Goal: Task Accomplishment & Management: Use online tool/utility

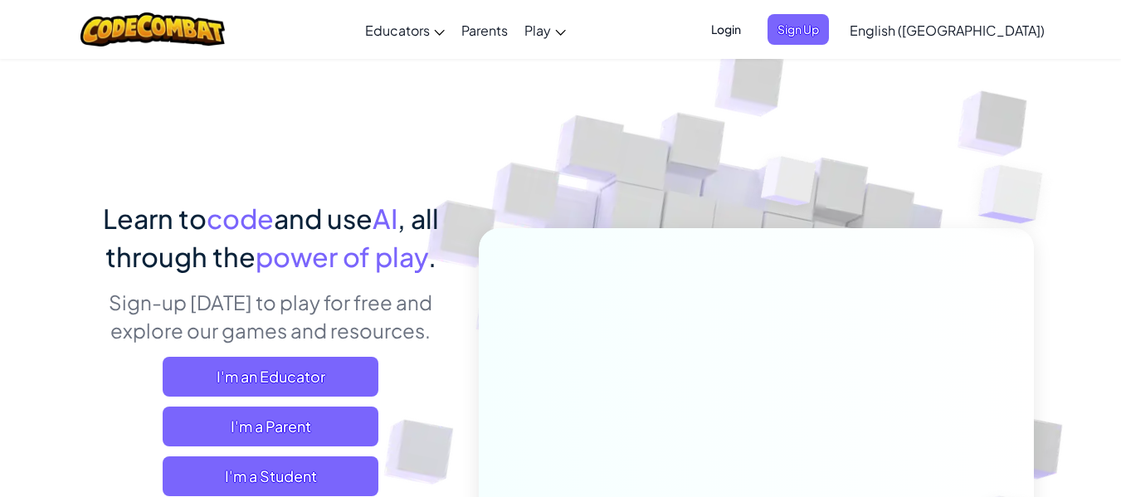
click at [751, 32] on span "Login" at bounding box center [726, 29] width 50 height 31
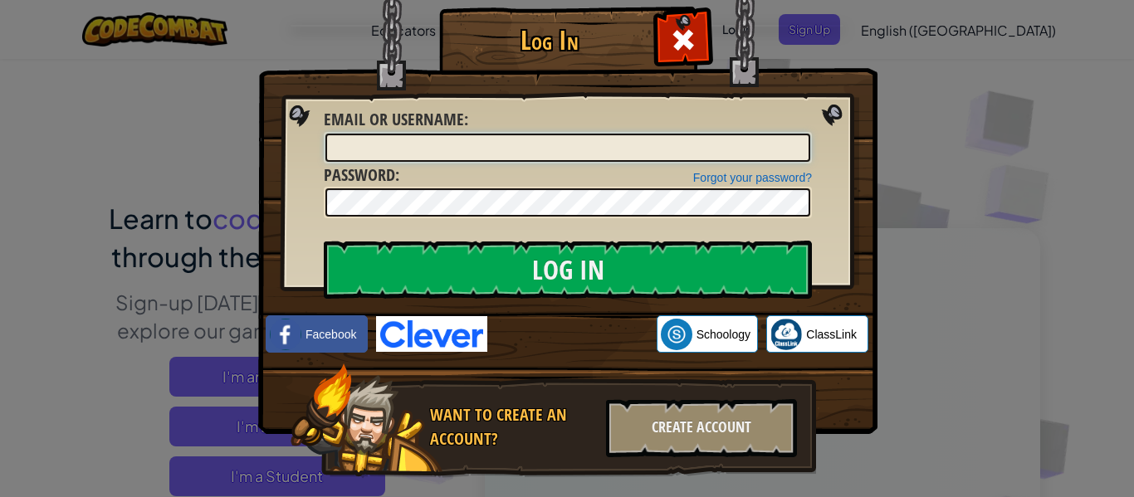
click at [442, 144] on input "Email or Username :" at bounding box center [567, 148] width 485 height 28
click at [436, 329] on img at bounding box center [431, 334] width 111 height 36
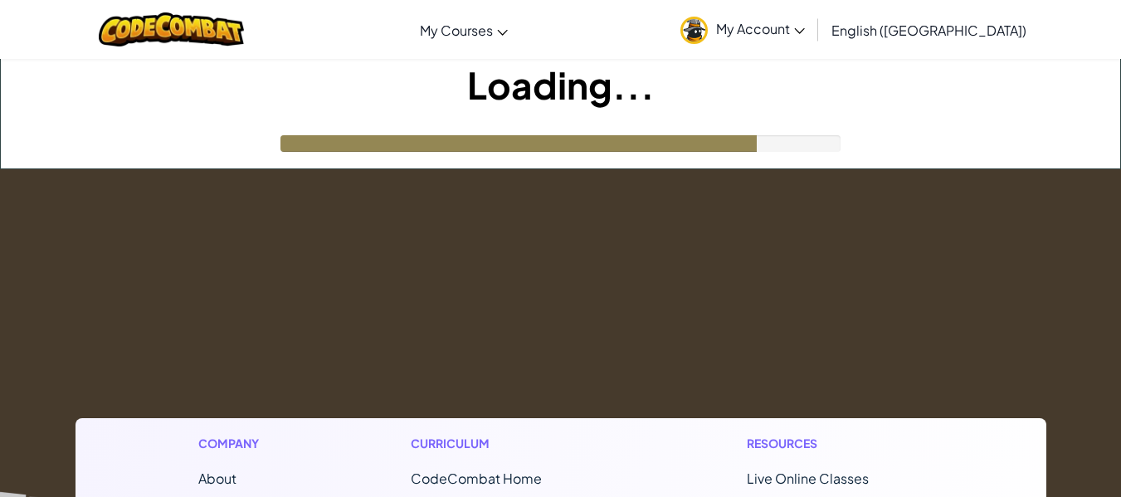
scroll to position [2, 0]
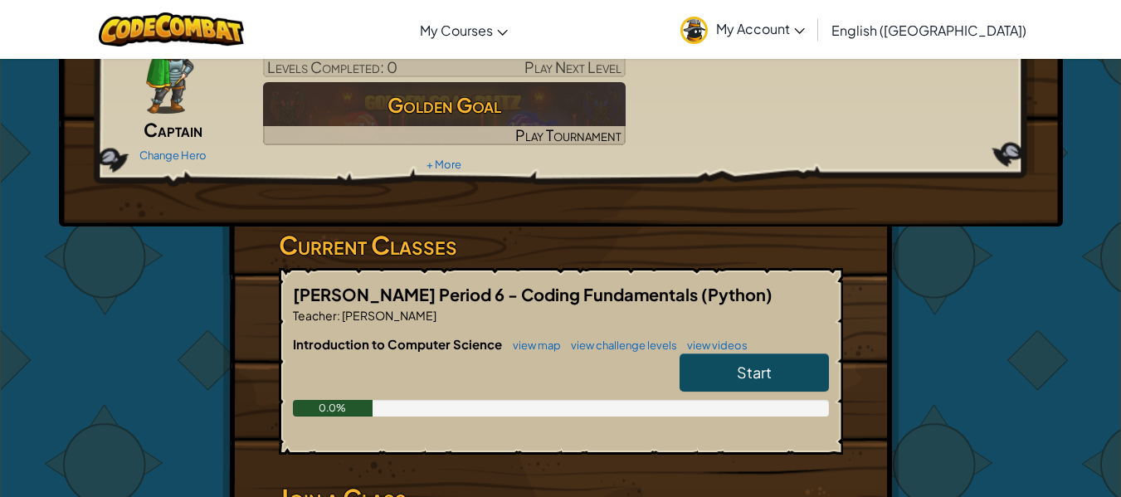
scroll to position [120, 0]
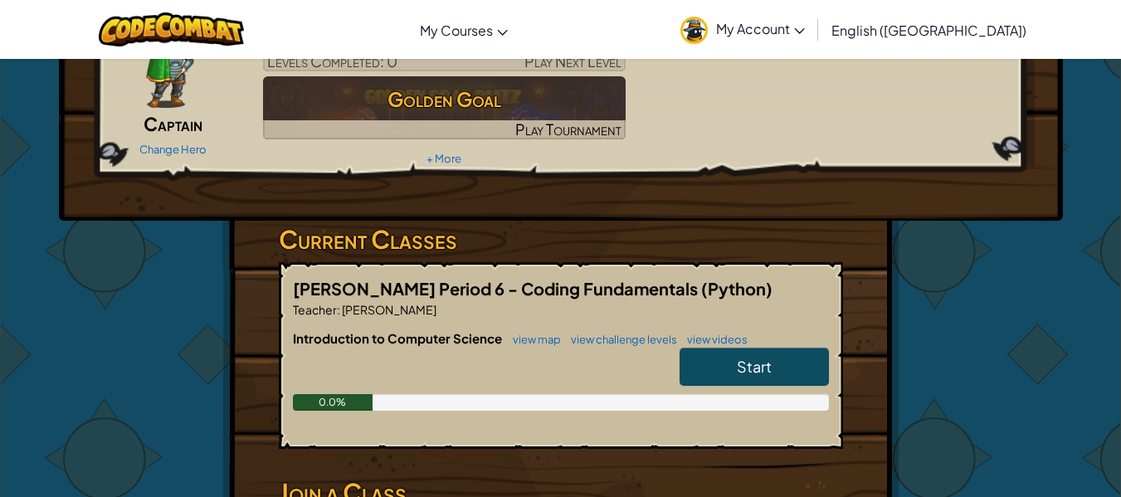
click at [720, 361] on link "Start" at bounding box center [754, 367] width 149 height 38
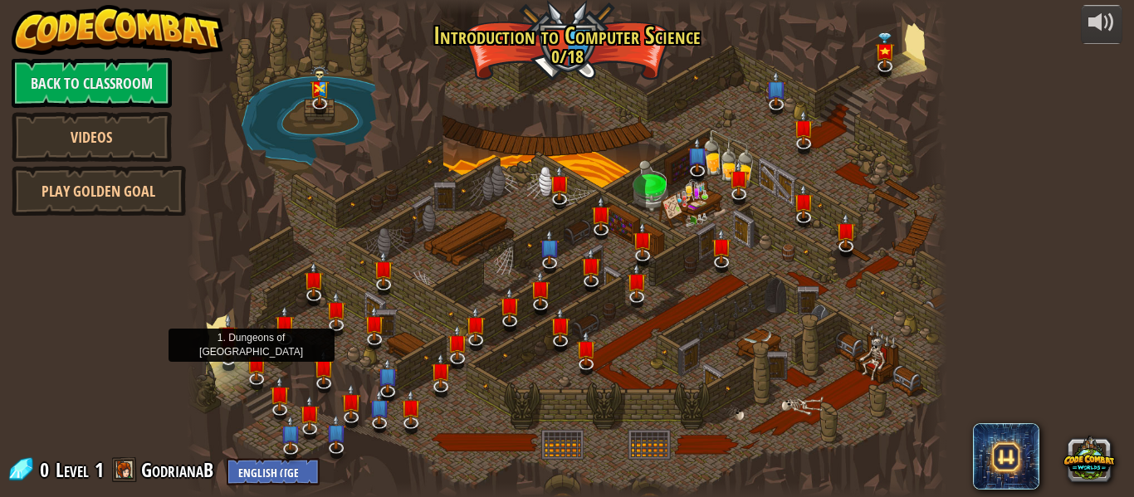
click at [223, 356] on img at bounding box center [228, 336] width 20 height 46
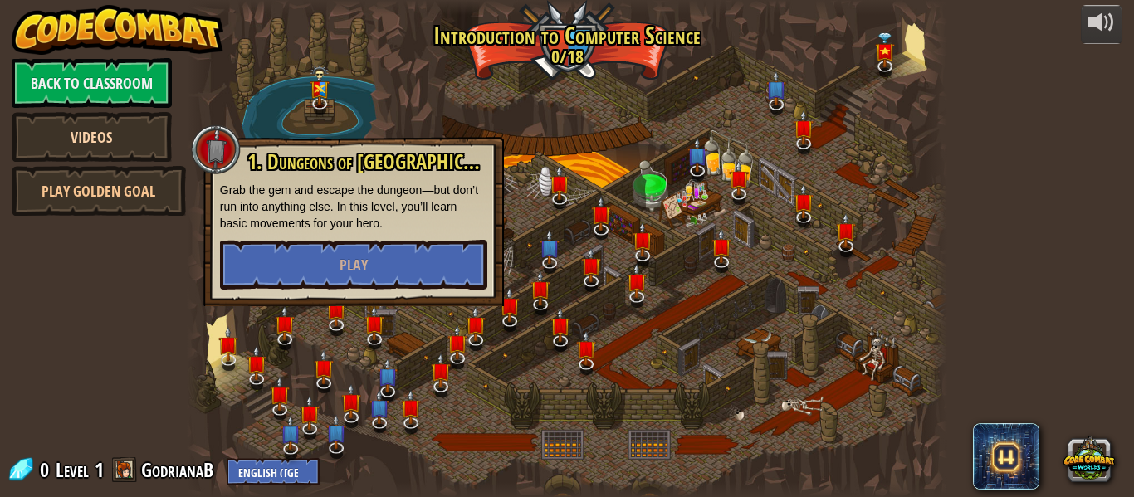
click at [120, 141] on link "Videos" at bounding box center [92, 137] width 160 height 50
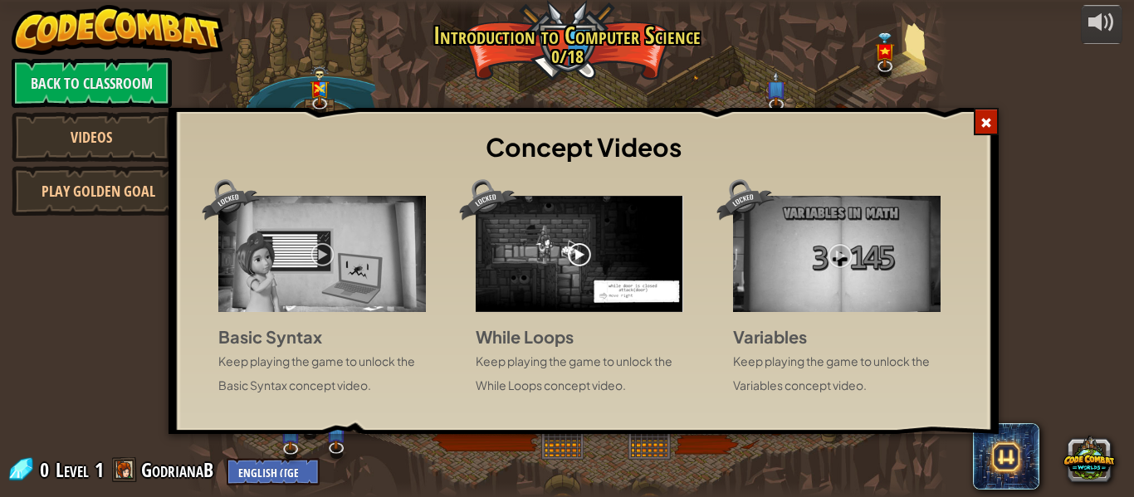
click at [805, 297] on img at bounding box center [836, 254] width 207 height 116
click at [980, 122] on span at bounding box center [986, 123] width 12 height 12
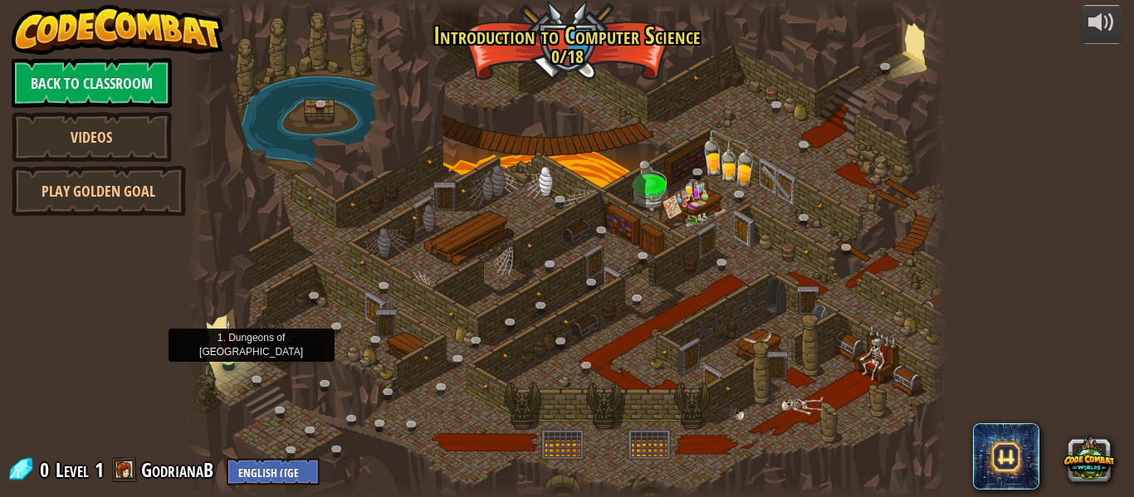
click at [222, 355] on img at bounding box center [228, 339] width 17 height 40
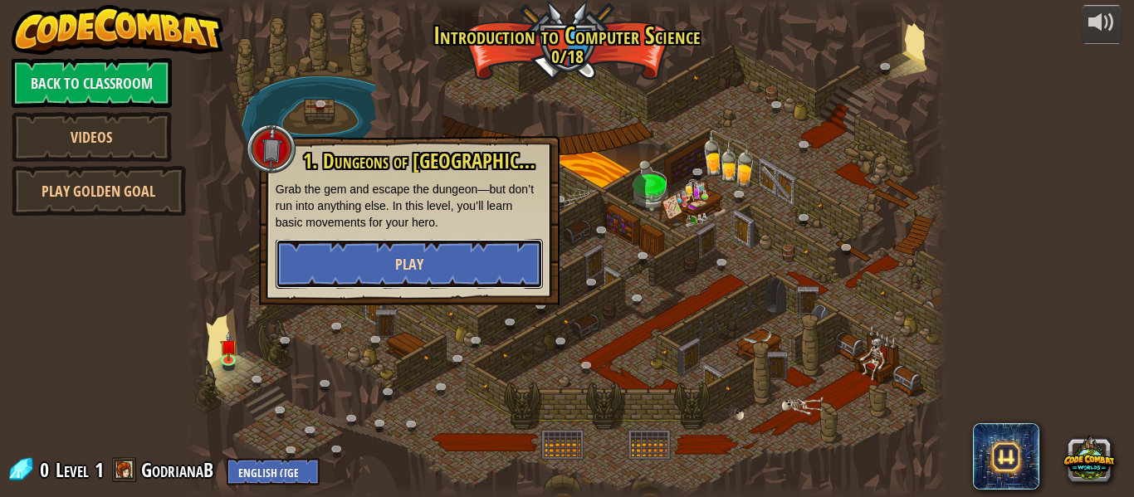
click at [328, 269] on button "Play" at bounding box center [409, 264] width 267 height 50
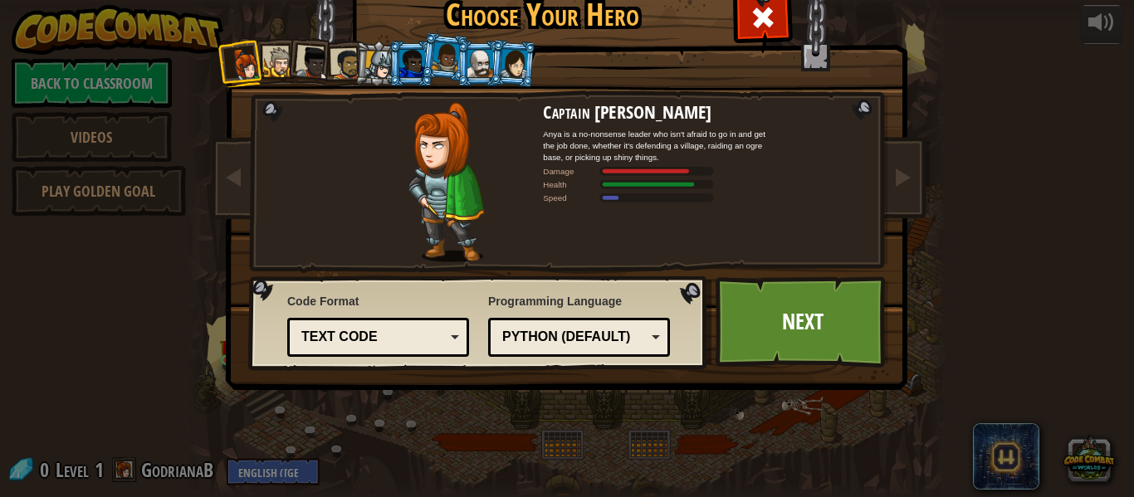
click at [328, 269] on div "Captain Anya Weston Anya is a no-nonsense leader who isn't afraid to go in and …" at bounding box center [567, 213] width 622 height 362
click at [447, 181] on img at bounding box center [445, 182] width 76 height 160
click at [380, 63] on div at bounding box center [379, 65] width 28 height 28
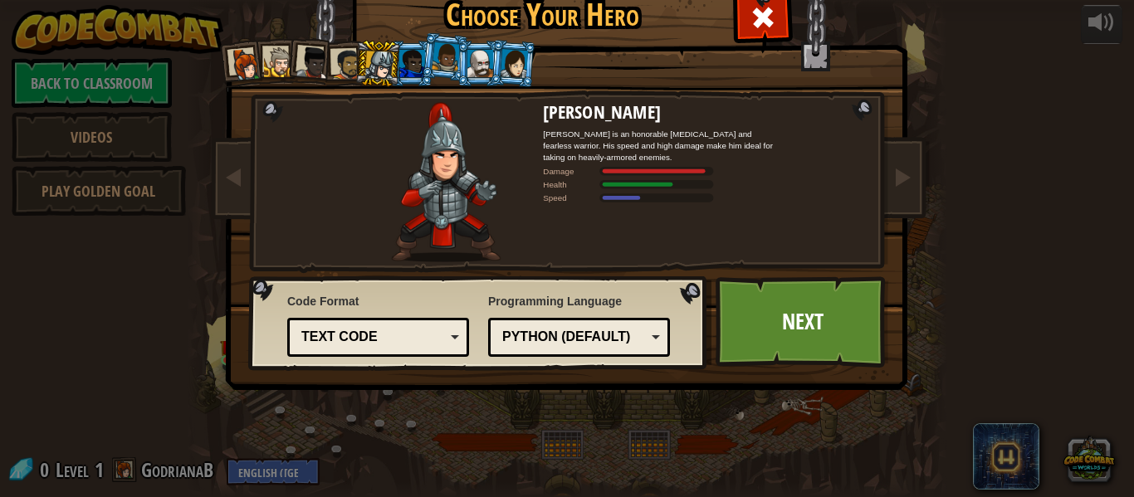
click at [383, 58] on div at bounding box center [379, 65] width 28 height 28
click at [378, 64] on div at bounding box center [379, 65] width 28 height 28
click at [237, 60] on div at bounding box center [245, 64] width 33 height 33
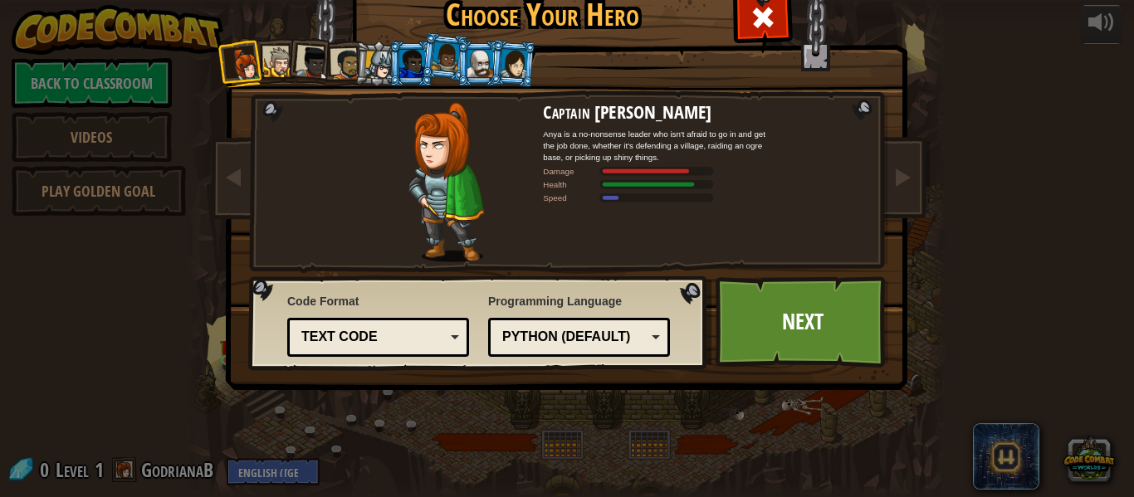
click at [500, 67] on div at bounding box center [513, 63] width 27 height 28
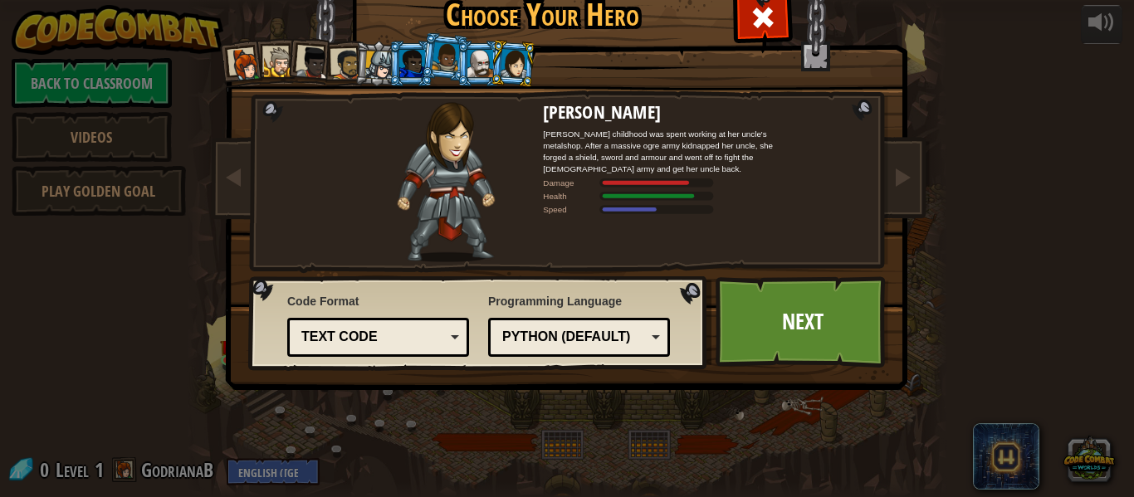
click at [471, 65] on div at bounding box center [480, 63] width 26 height 27
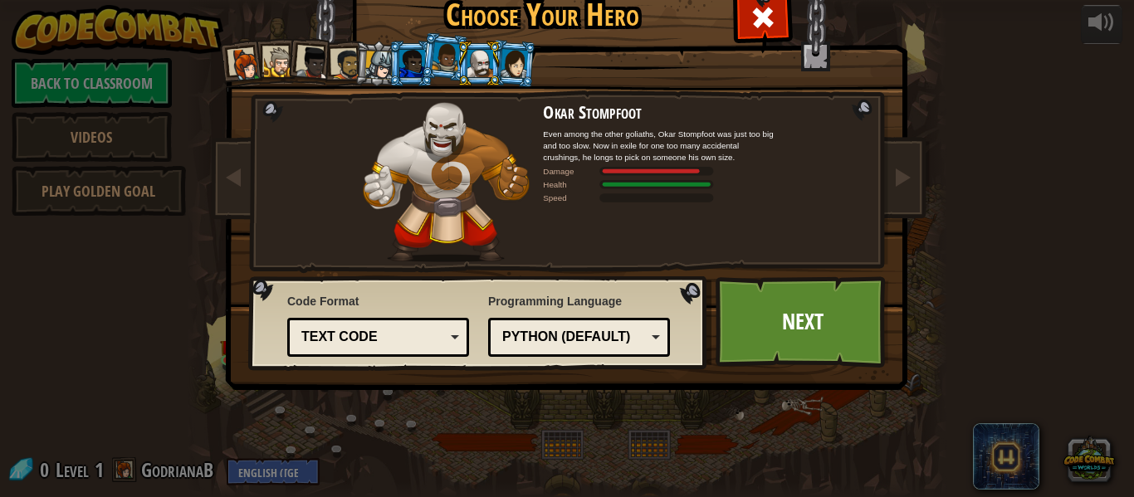
click at [444, 65] on div at bounding box center [446, 56] width 28 height 29
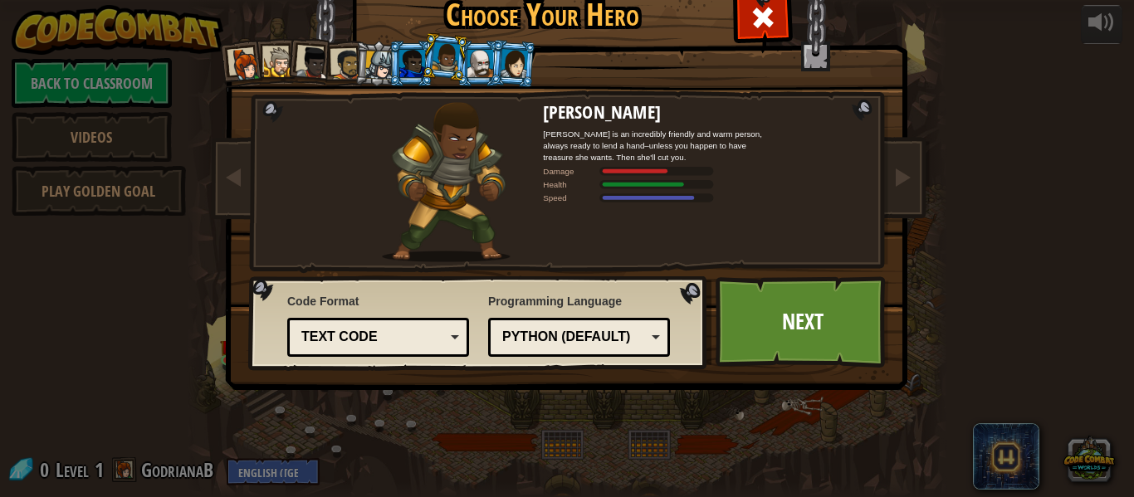
click at [409, 62] on div at bounding box center [412, 63] width 26 height 27
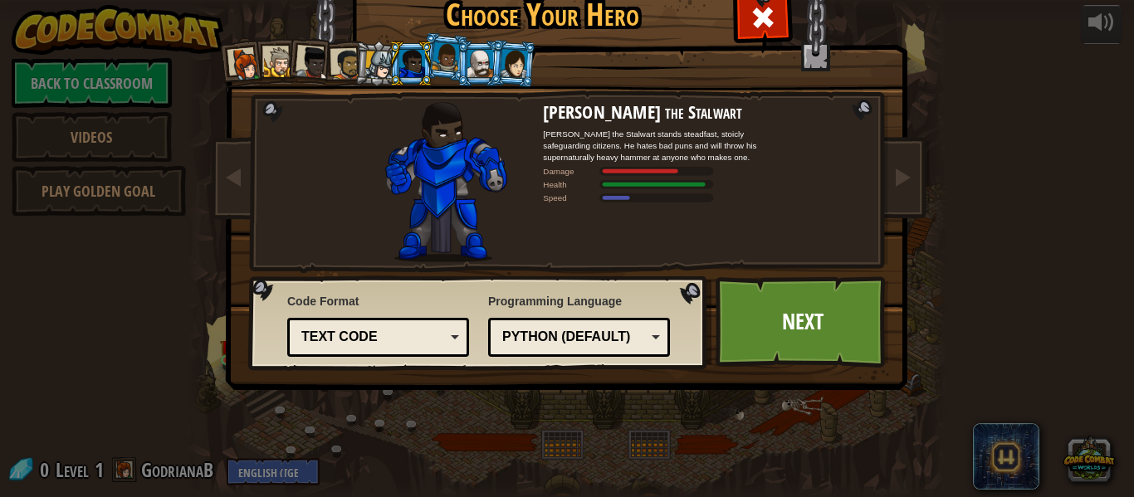
click at [388, 62] on li at bounding box center [410, 64] width 45 height 46
click at [376, 66] on div at bounding box center [379, 65] width 28 height 28
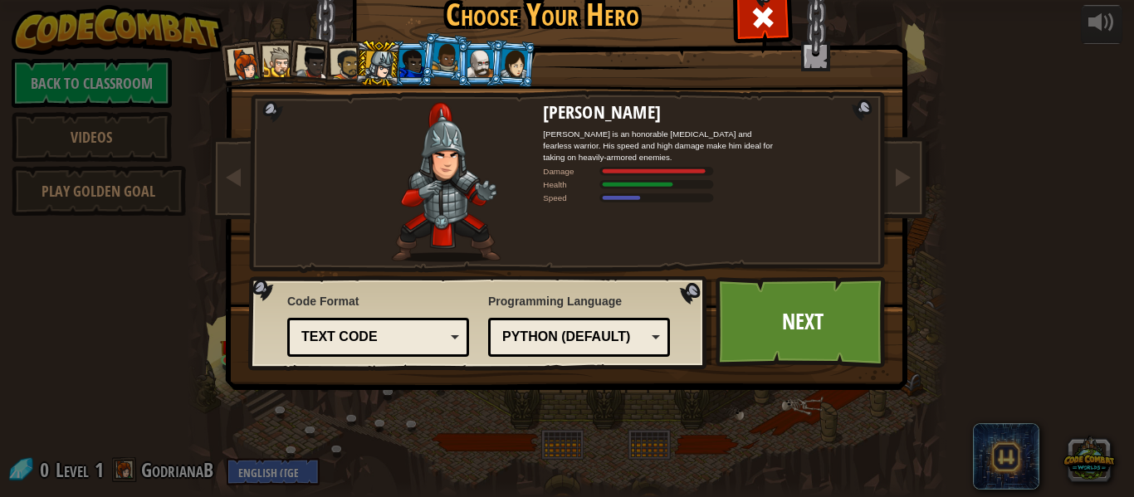
click at [343, 64] on div at bounding box center [346, 64] width 31 height 31
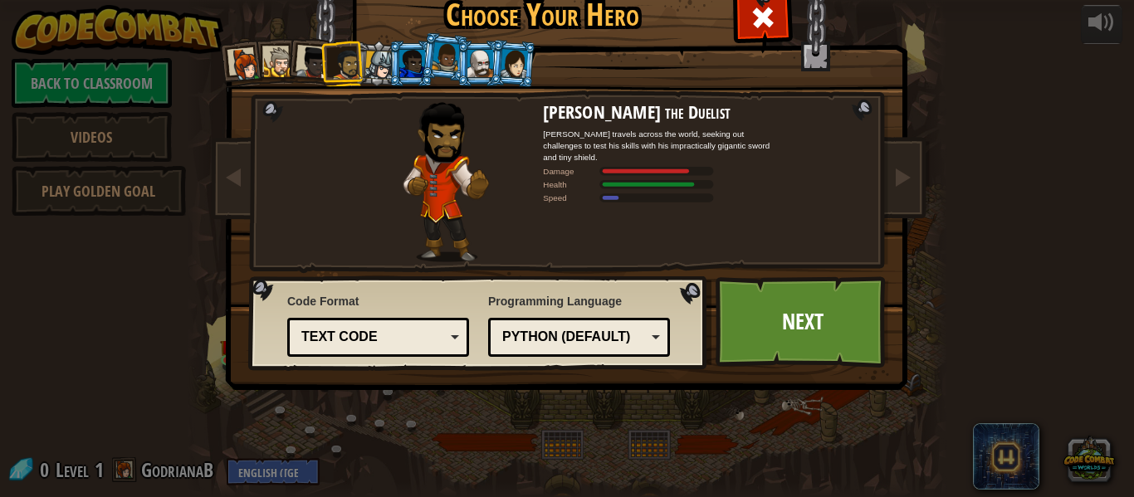
click at [308, 66] on div at bounding box center [312, 62] width 33 height 33
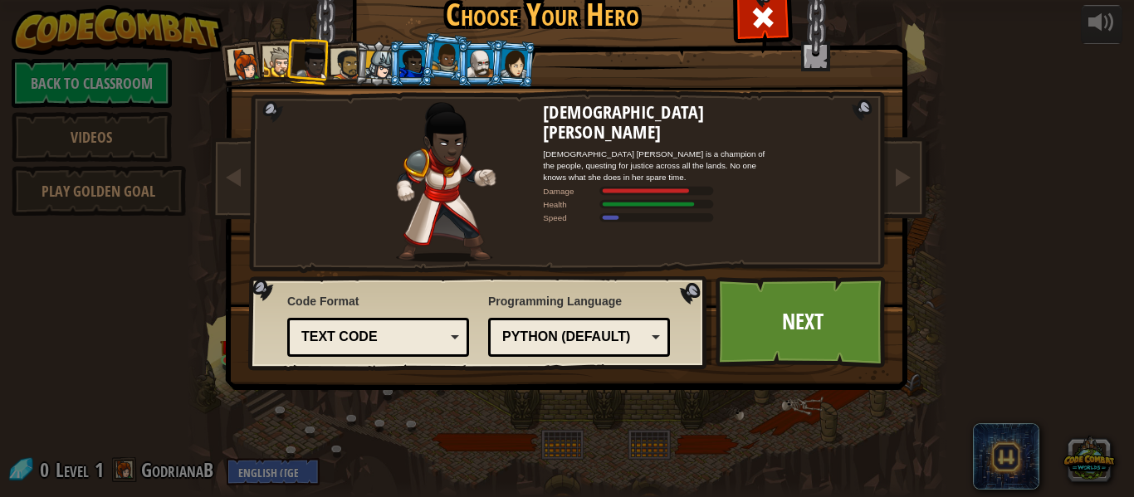
click at [269, 61] on div at bounding box center [279, 62] width 31 height 31
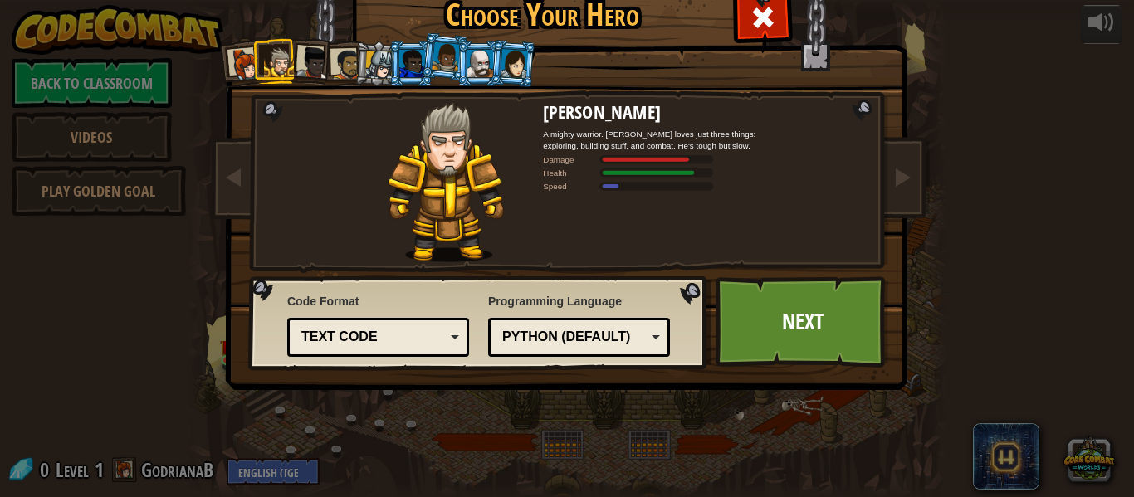
click at [235, 61] on div at bounding box center [245, 64] width 33 height 33
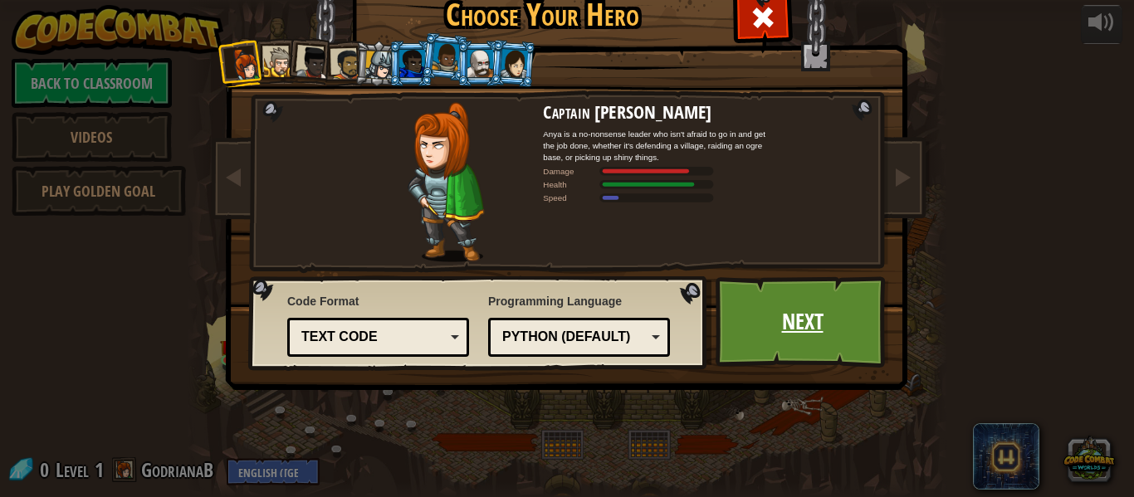
click at [802, 327] on link "Next" at bounding box center [801, 321] width 173 height 91
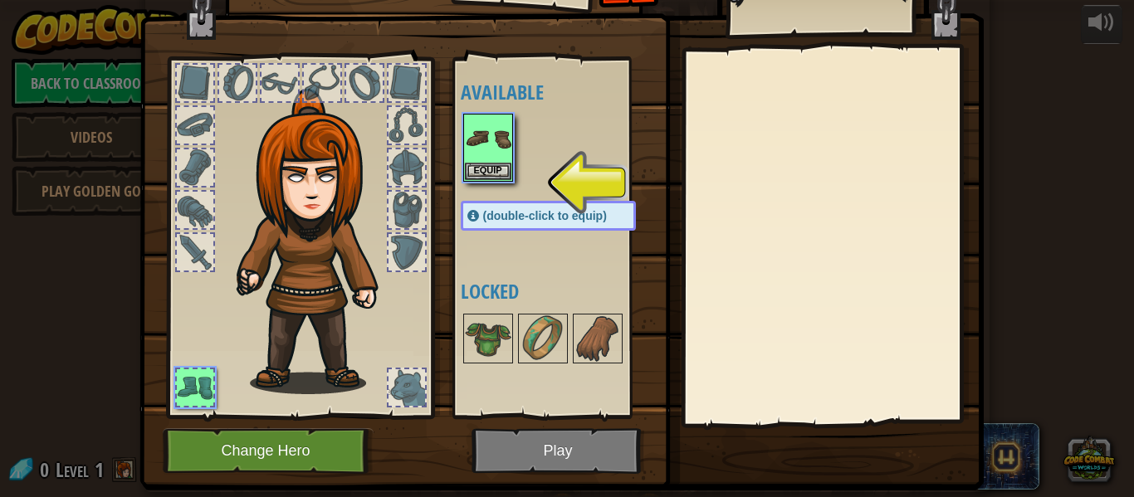
scroll to position [76, 0]
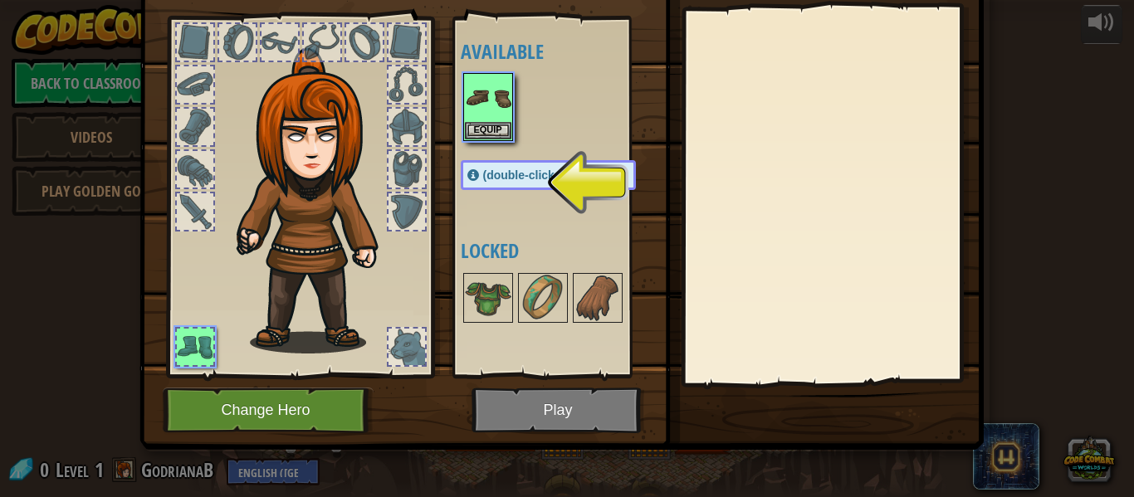
click at [227, 43] on div at bounding box center [237, 42] width 37 height 37
click at [182, 117] on div at bounding box center [195, 127] width 37 height 37
click at [406, 141] on div at bounding box center [406, 127] width 37 height 37
click at [422, 188] on div at bounding box center [300, 192] width 274 height 373
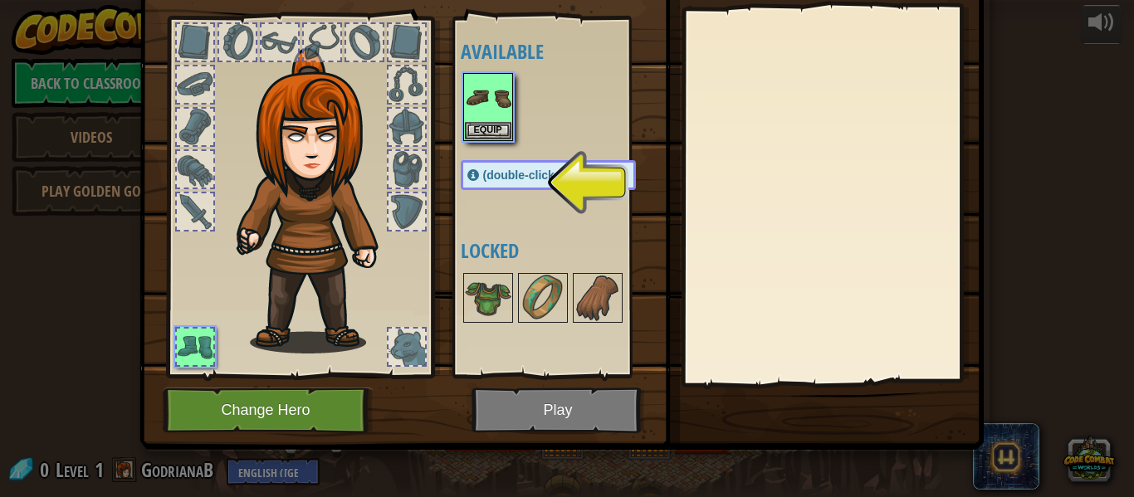
drag, startPoint x: 588, startPoint y: 184, endPoint x: 435, endPoint y: 185, distance: 152.7
click at [435, 185] on div "Inventory 0 Available Equip (double-click to equip) Locked Equip Unequip Subscr…" at bounding box center [567, 178] width 844 height 548
click at [469, 173] on span at bounding box center [473, 175] width 12 height 12
click at [188, 348] on div at bounding box center [195, 347] width 37 height 37
click at [411, 353] on div at bounding box center [406, 347] width 37 height 37
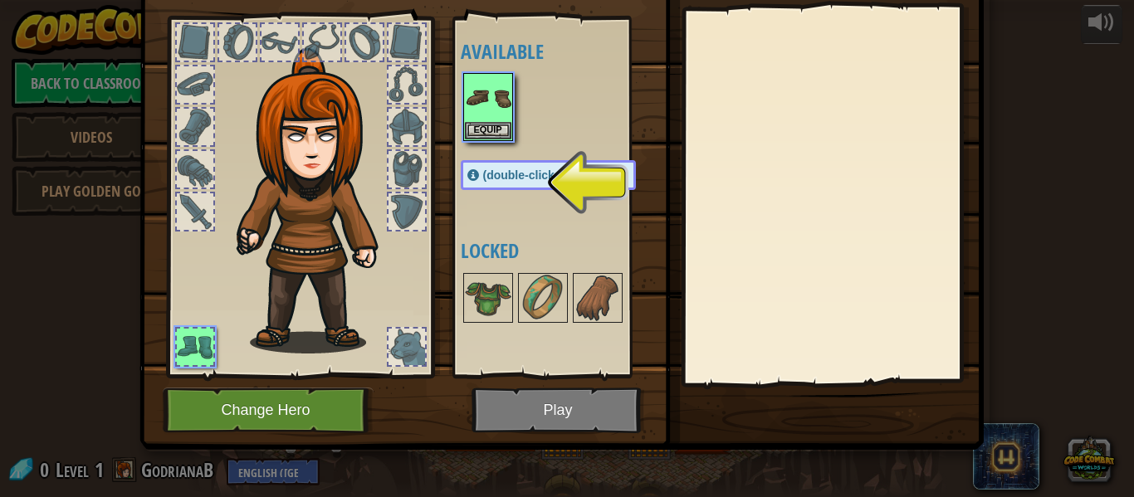
drag, startPoint x: 411, startPoint y: 353, endPoint x: 377, endPoint y: 320, distance: 47.5
click at [377, 320] on img at bounding box center [318, 200] width 178 height 305
click at [393, 207] on div at bounding box center [406, 211] width 37 height 37
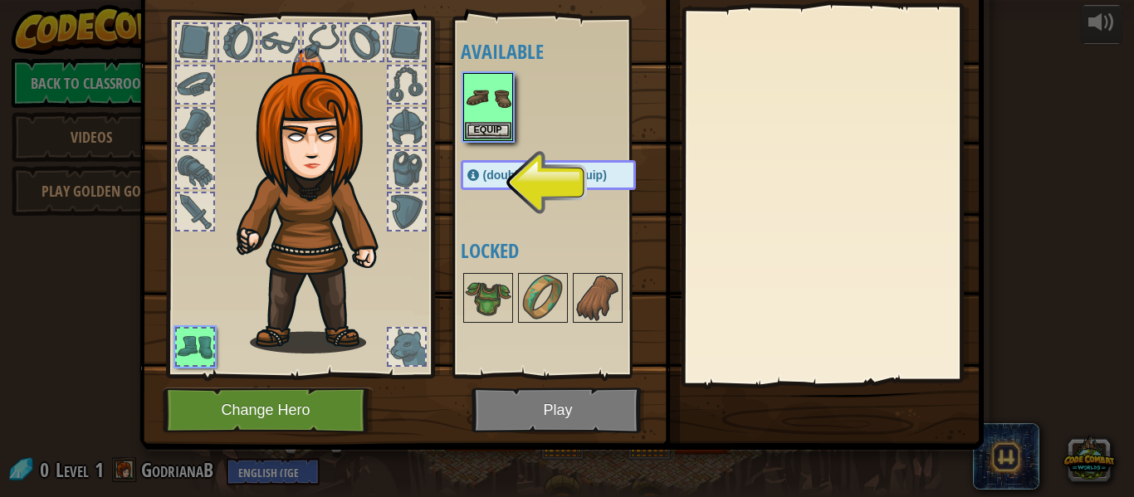
click at [198, 342] on div at bounding box center [195, 347] width 37 height 37
drag, startPoint x: 198, startPoint y: 342, endPoint x: 298, endPoint y: 321, distance: 101.7
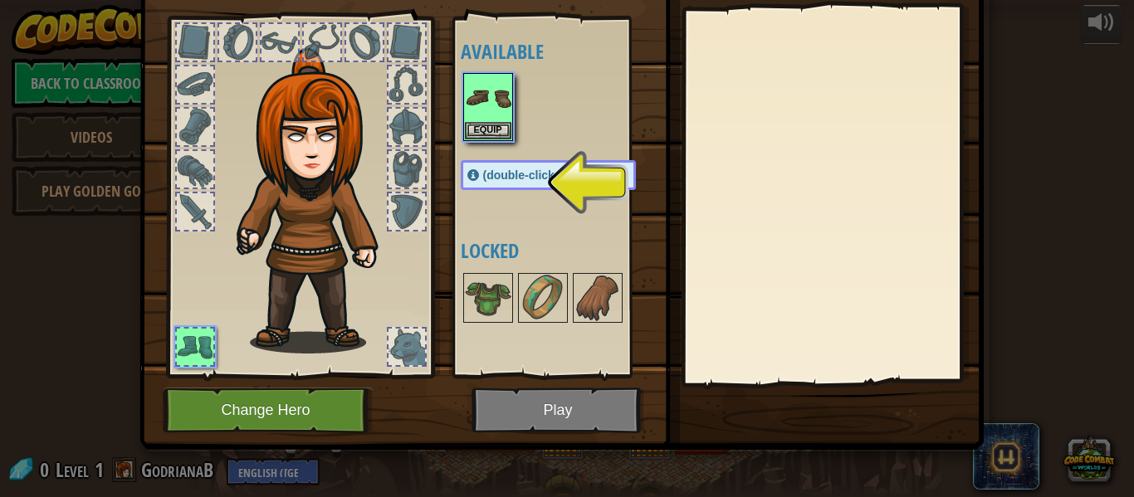
click at [298, 321] on div at bounding box center [300, 192] width 274 height 373
click at [305, 402] on button "Change Hero" at bounding box center [268, 411] width 211 height 46
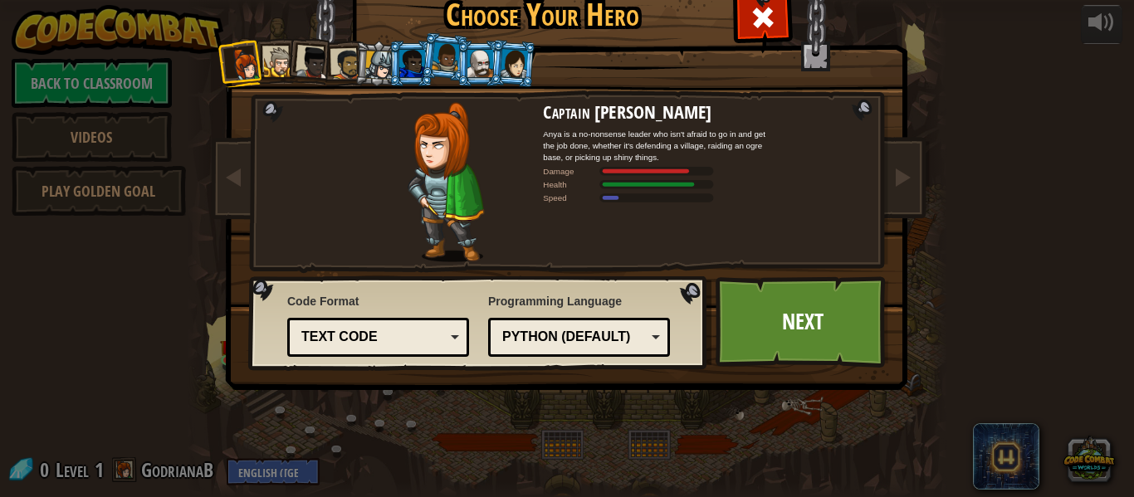
click at [509, 234] on div at bounding box center [446, 182] width 194 height 160
drag, startPoint x: 565, startPoint y: 173, endPoint x: 388, endPoint y: 163, distance: 177.0
click at [388, 102] on div "Captain Anya Weston Anya is a no-nonsense leader who isn't afraid to go in and …" at bounding box center [567, 102] width 436 height 0
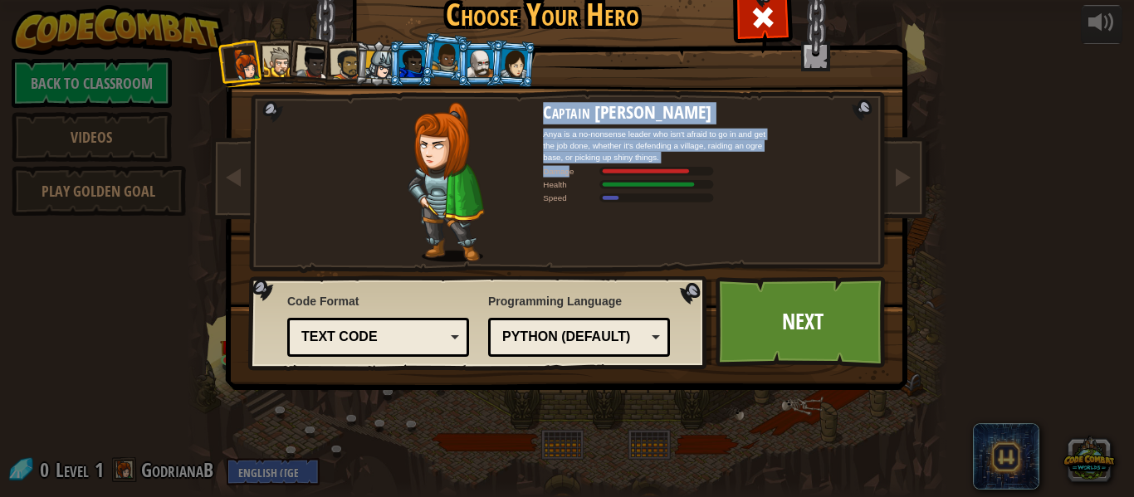
click at [493, 202] on div at bounding box center [446, 182] width 194 height 160
click at [429, 204] on img at bounding box center [445, 182] width 76 height 160
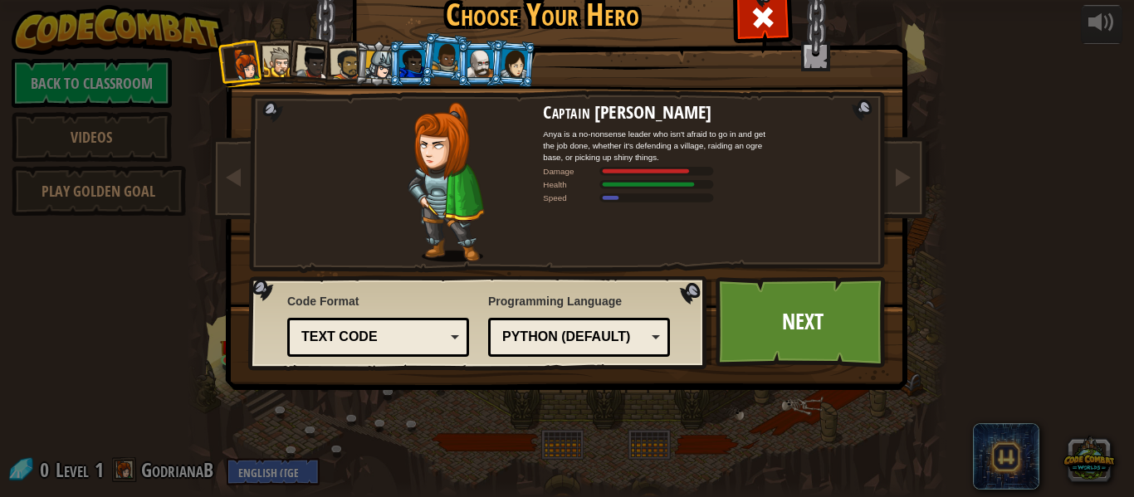
click at [620, 218] on div "Captain Anya Weston Anya is a no-nonsense leader who isn't afraid to go in and …" at bounding box center [659, 182] width 232 height 160
click at [467, 65] on div at bounding box center [480, 63] width 26 height 27
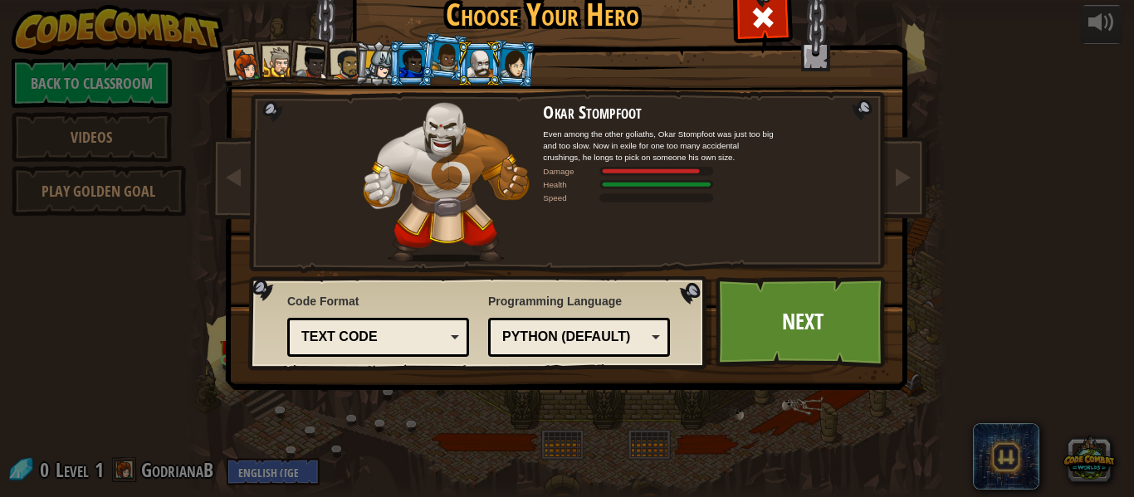
click at [412, 61] on div at bounding box center [412, 63] width 26 height 27
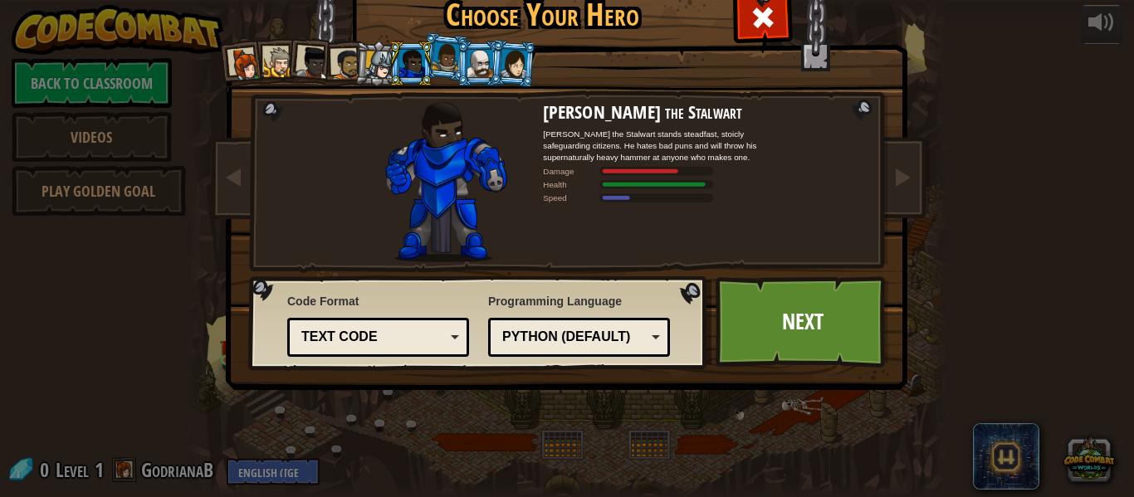
click at [378, 65] on div at bounding box center [379, 65] width 28 height 28
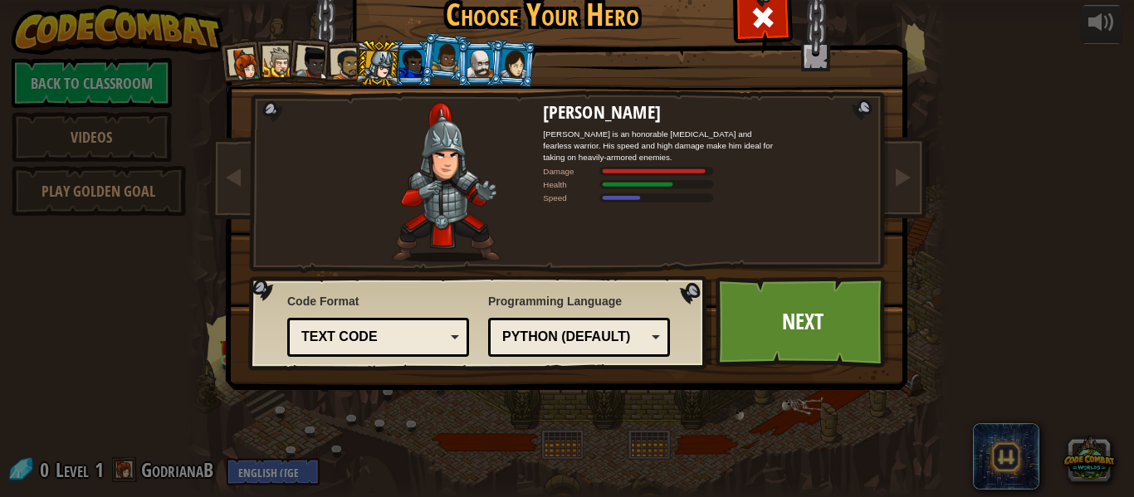
click at [313, 73] on div at bounding box center [312, 62] width 33 height 33
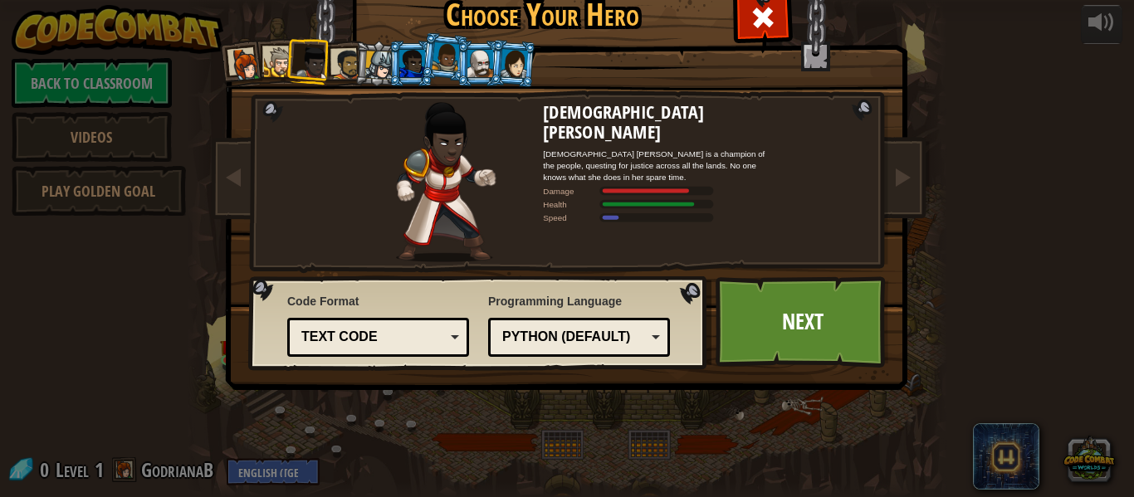
click at [246, 67] on div at bounding box center [245, 64] width 33 height 33
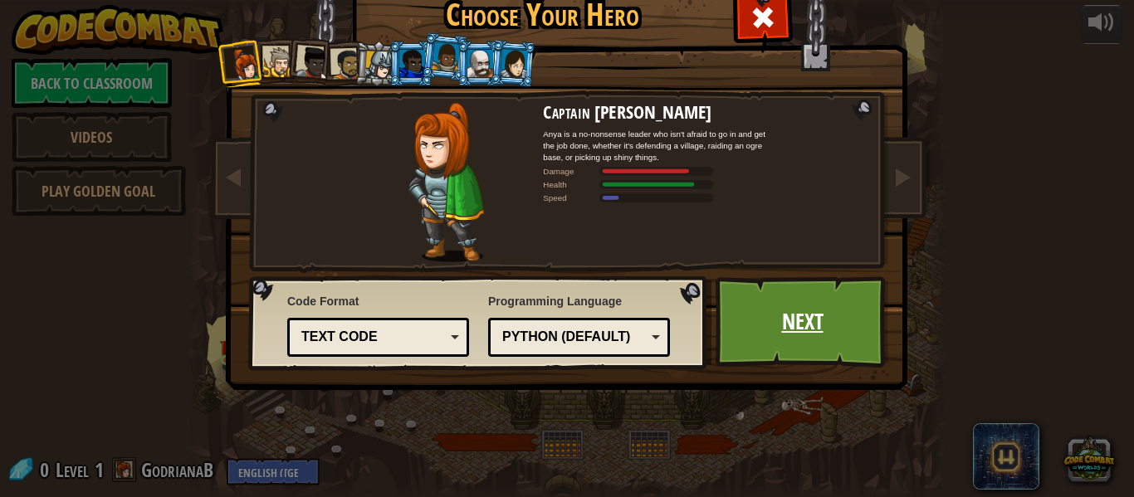
click at [808, 313] on link "Next" at bounding box center [801, 321] width 173 height 91
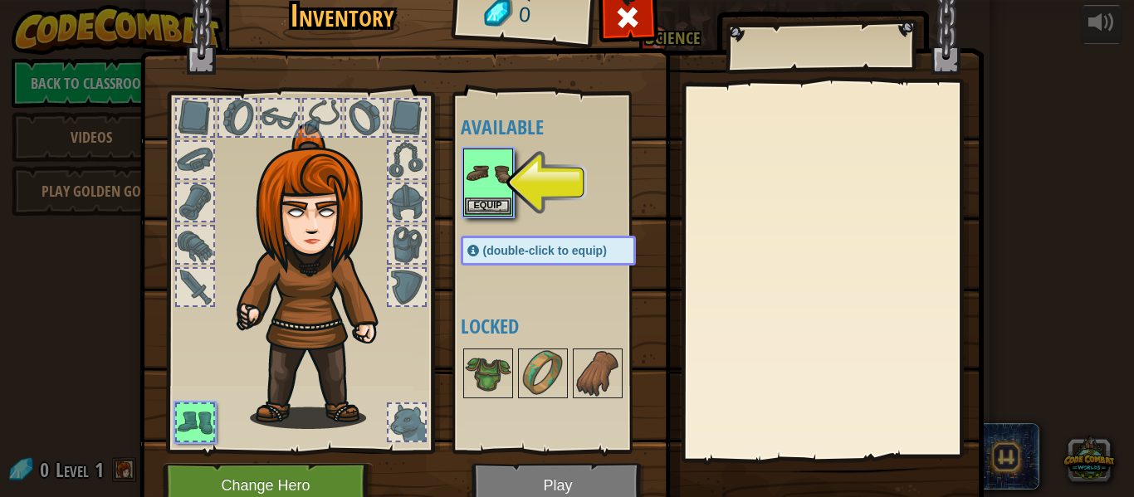
scroll to position [30, 0]
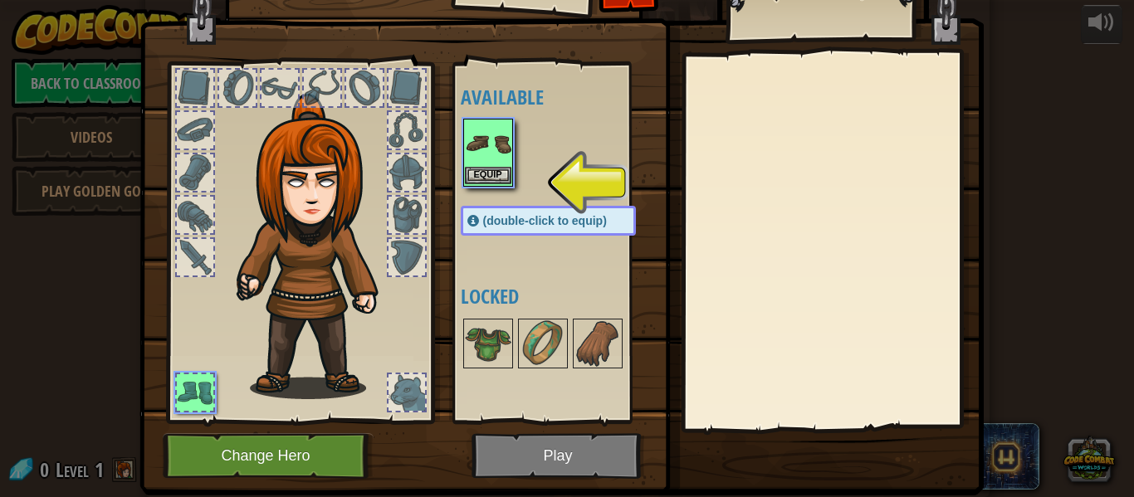
click at [481, 159] on img at bounding box center [488, 143] width 46 height 46
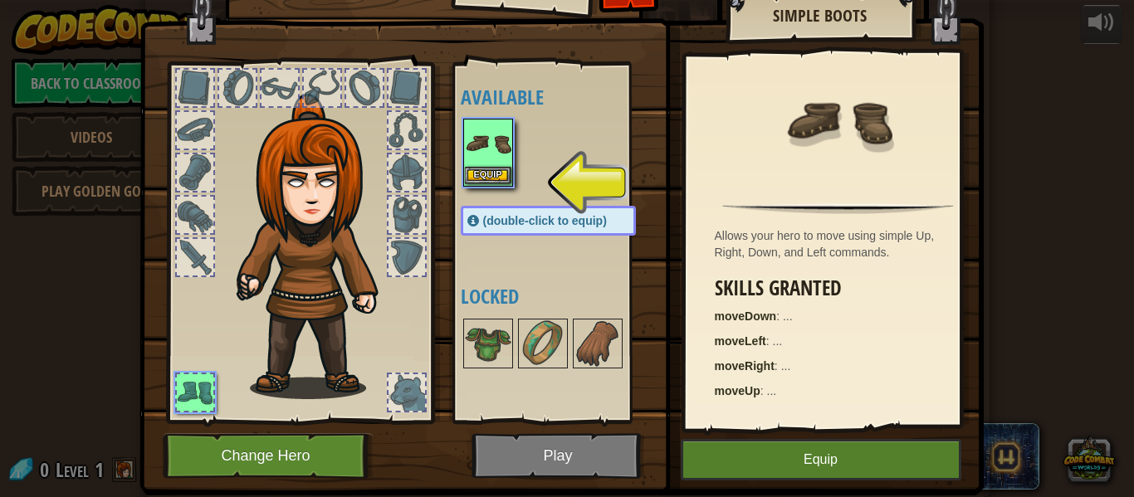
click at [481, 159] on img at bounding box center [488, 143] width 46 height 46
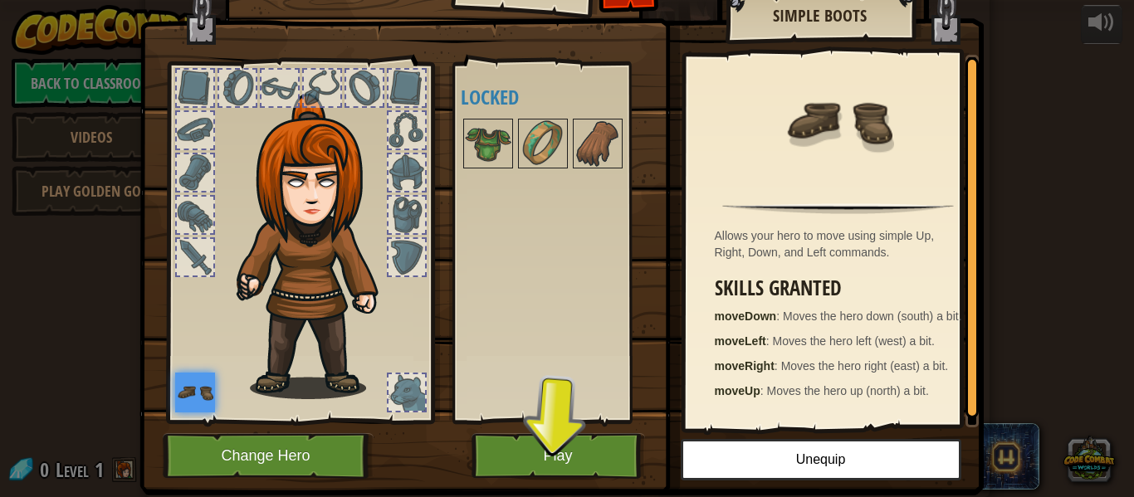
click at [391, 392] on div at bounding box center [406, 392] width 37 height 37
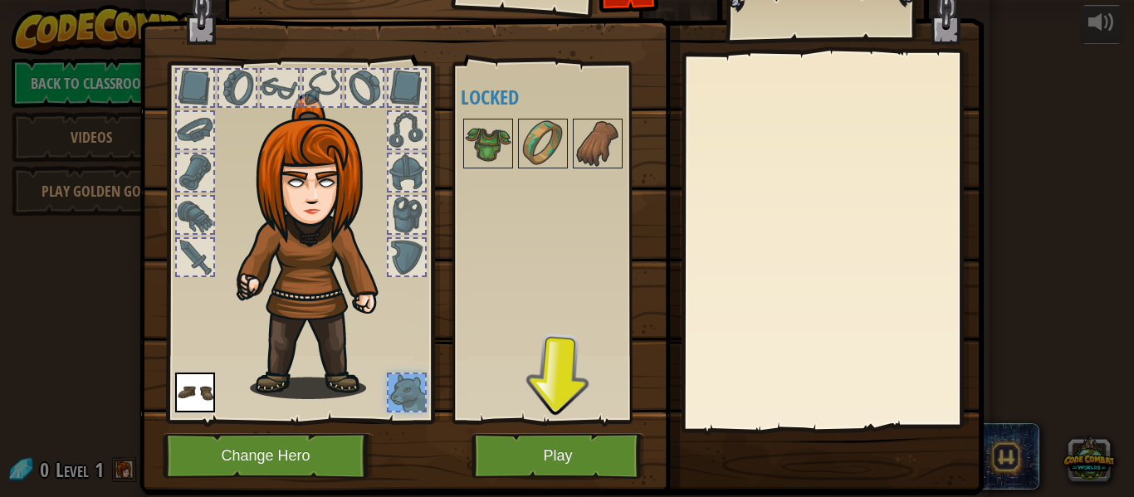
click at [403, 222] on div at bounding box center [406, 215] width 37 height 37
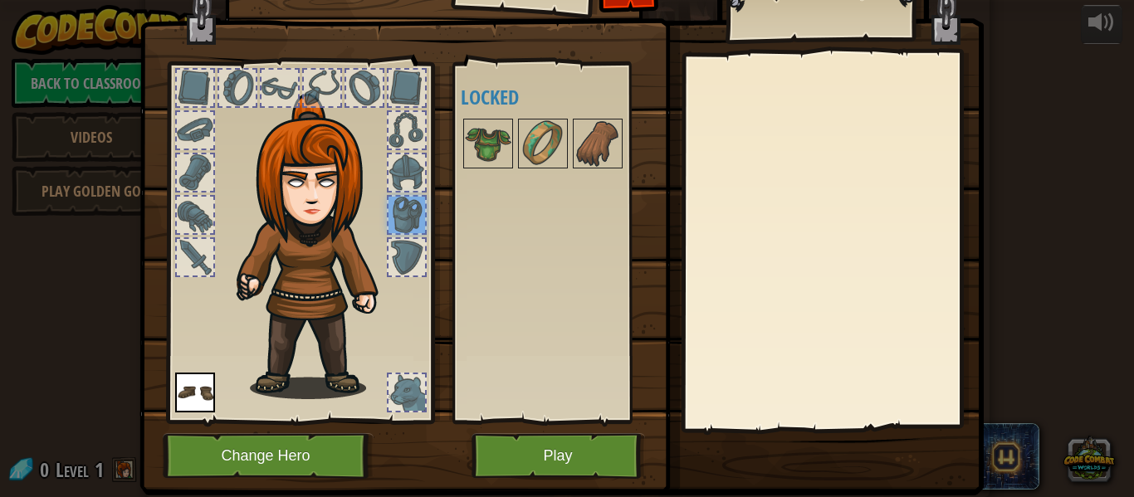
click at [180, 116] on div at bounding box center [195, 130] width 37 height 37
click at [304, 87] on div at bounding box center [322, 88] width 37 height 37
click at [178, 381] on img at bounding box center [195, 393] width 40 height 40
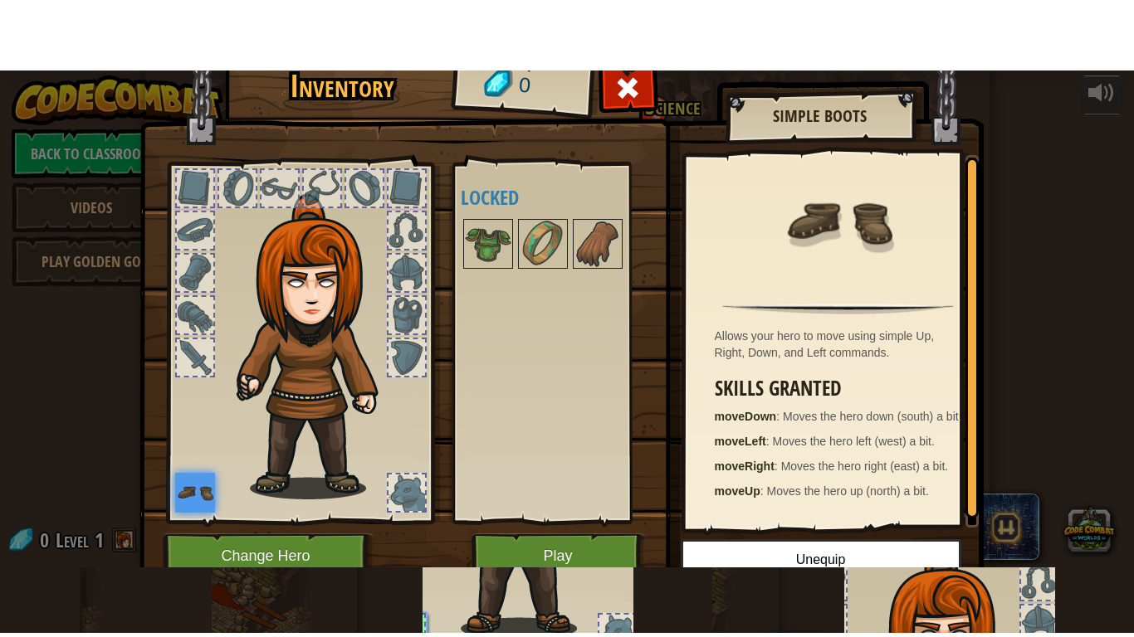
scroll to position [76, 0]
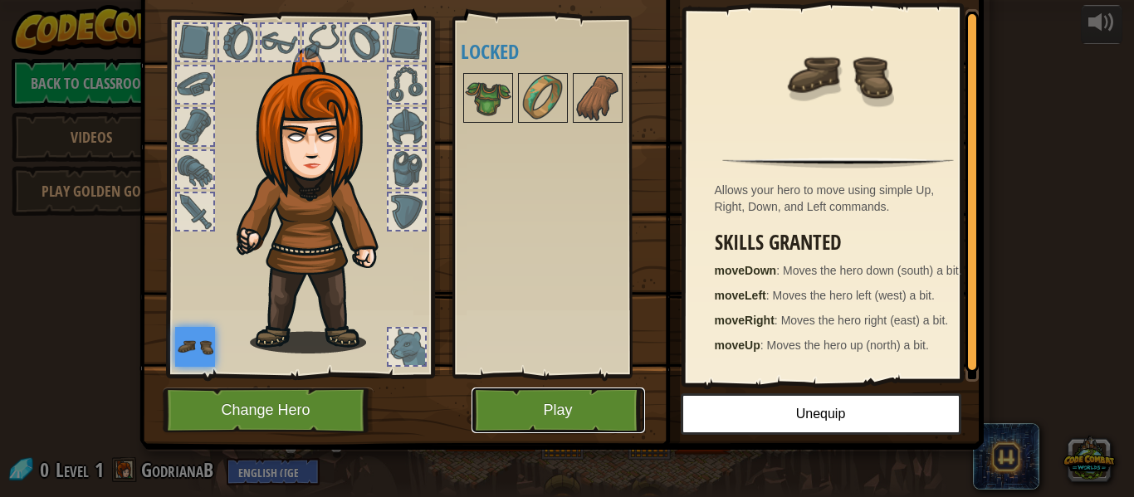
click at [579, 413] on button "Play" at bounding box center [557, 411] width 173 height 46
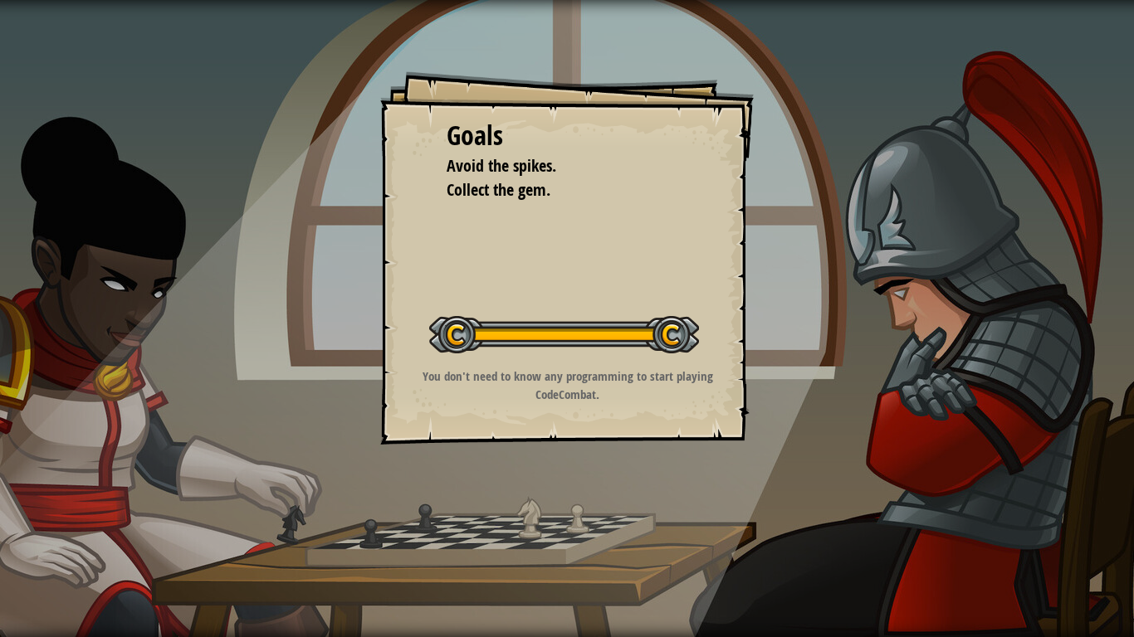
drag, startPoint x: 606, startPoint y: 329, endPoint x: 483, endPoint y: 339, distance: 123.3
click at [483, 339] on div at bounding box center [564, 334] width 270 height 37
click at [578, 323] on div at bounding box center [564, 334] width 270 height 37
drag, startPoint x: 660, startPoint y: 326, endPoint x: 430, endPoint y: 349, distance: 231.0
click at [430, 349] on div at bounding box center [564, 334] width 270 height 37
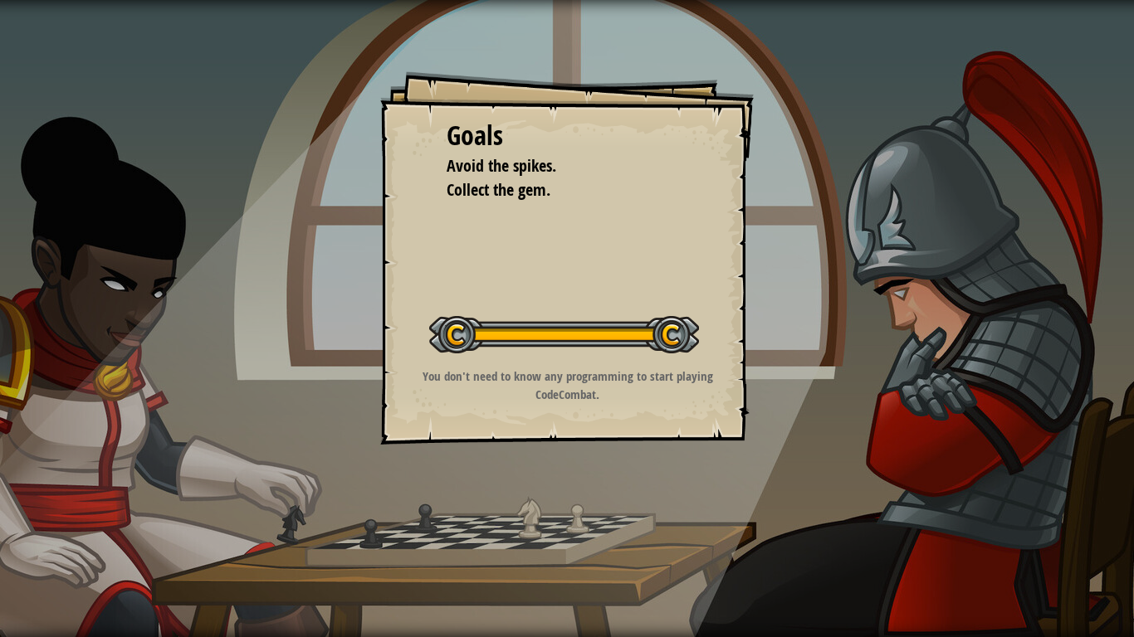
click at [449, 340] on div at bounding box center [564, 334] width 270 height 37
drag, startPoint x: 520, startPoint y: 136, endPoint x: 567, endPoint y: 323, distance: 192.6
click at [567, 323] on div "Goals Avoid the spikes. Collect the gem. Start Level Error loading from server.…" at bounding box center [566, 257] width 373 height 373
